Goal: Task Accomplishment & Management: Manage account settings

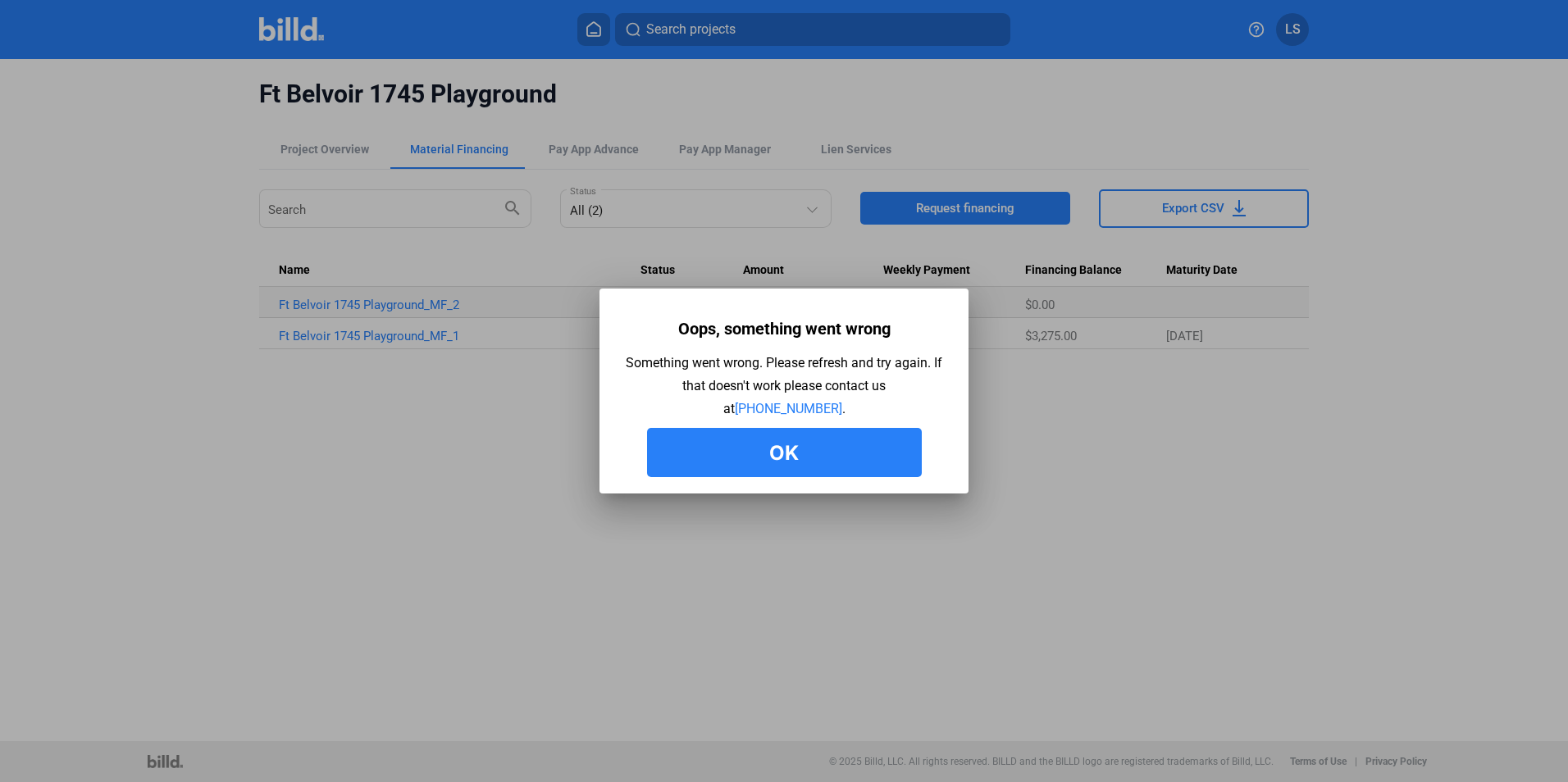
click at [807, 444] on button "Ok" at bounding box center [784, 453] width 274 height 49
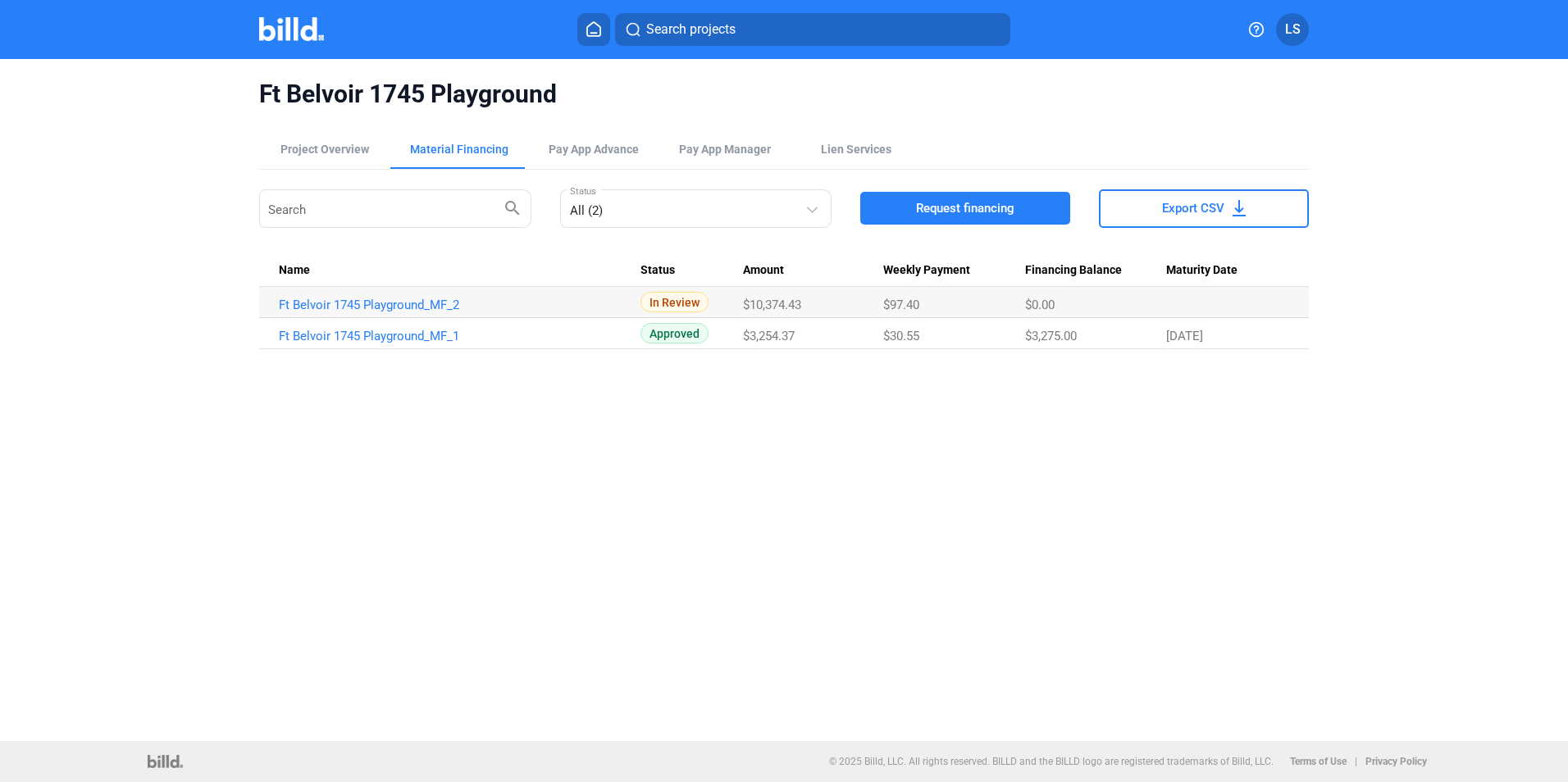
click at [593, 27] on icon at bounding box center [593, 28] width 16 height 16
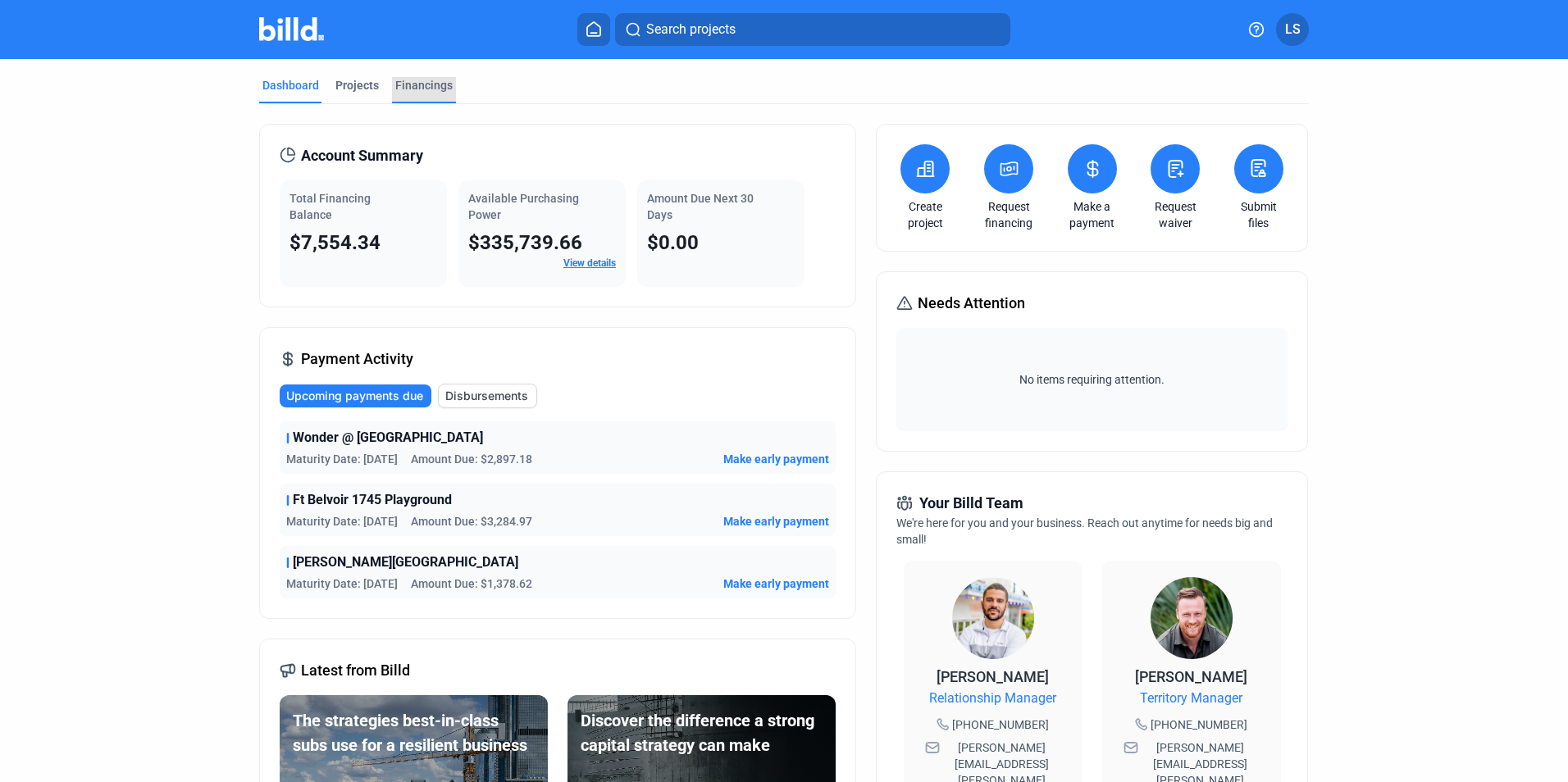
click at [407, 85] on div "Financings" at bounding box center [423, 85] width 58 height 16
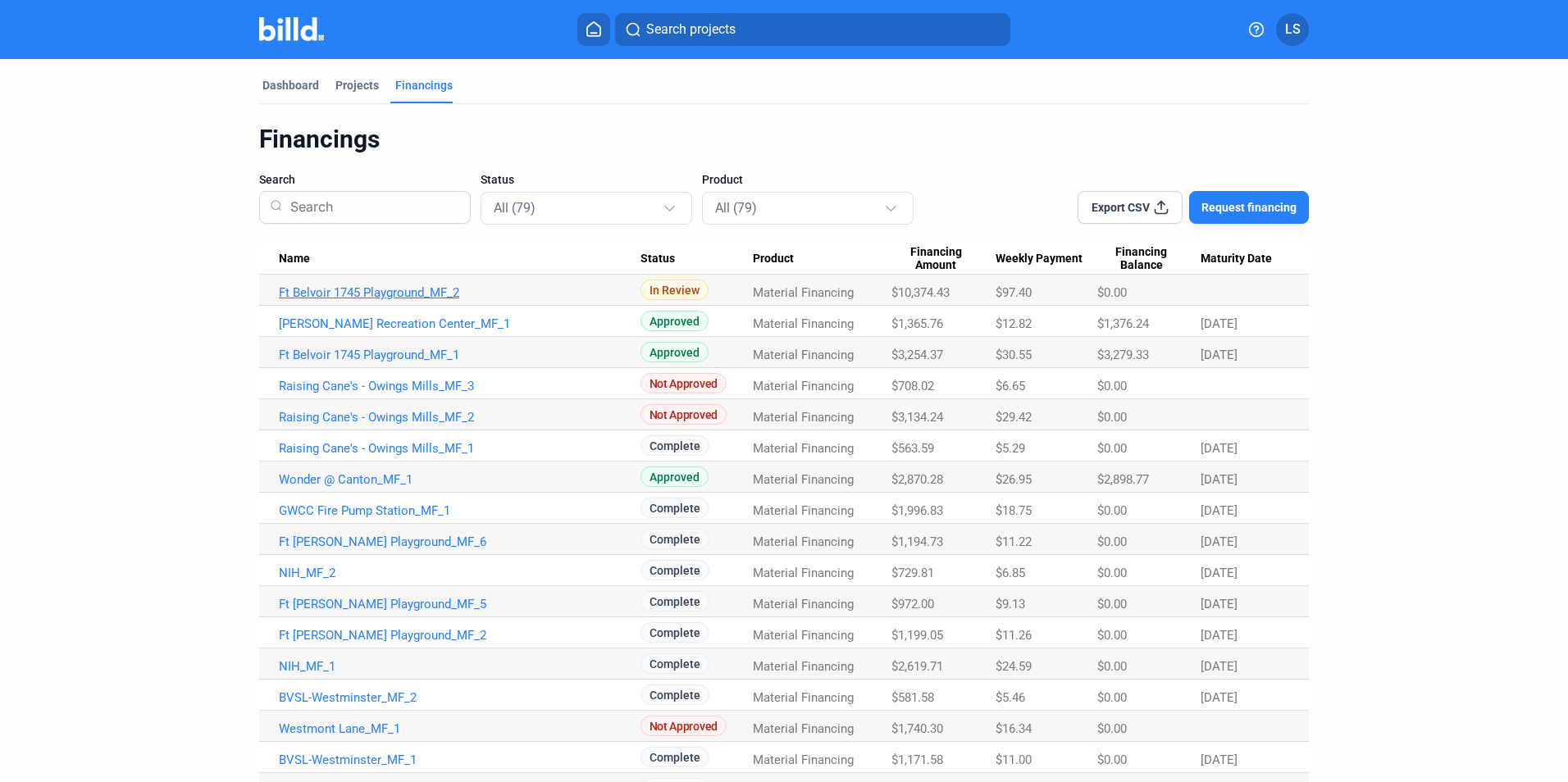
click at [410, 292] on link "Ft Belvoir 1745 Playground_MF_2" at bounding box center [459, 293] width 361 height 15
